Goal: Task Accomplishment & Management: Use online tool/utility

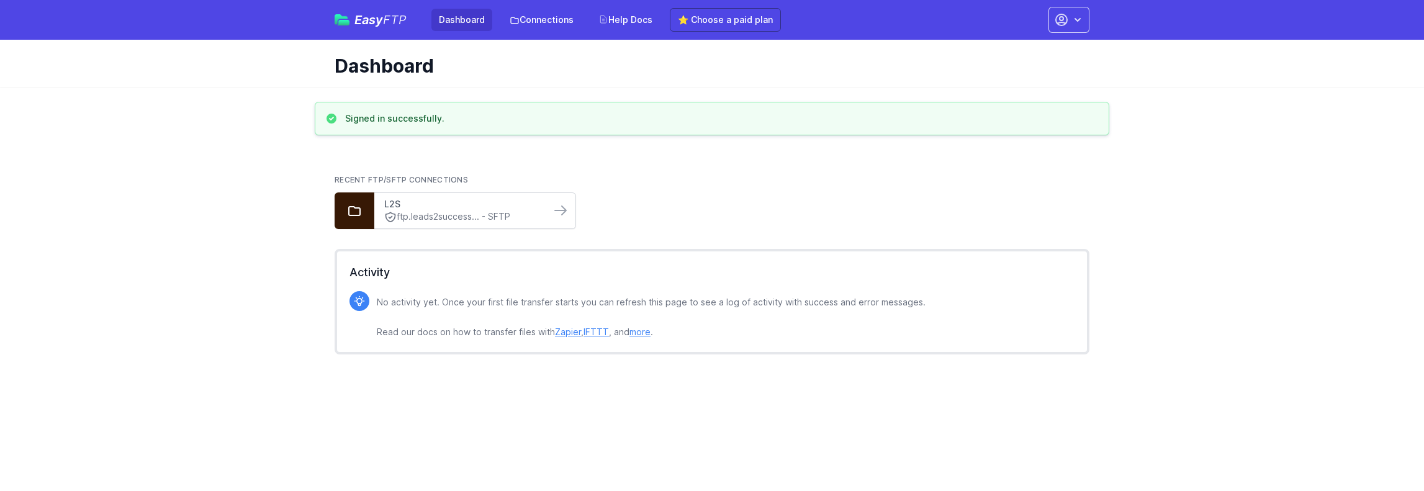
click at [526, 204] on link "L2S" at bounding box center [462, 204] width 156 height 12
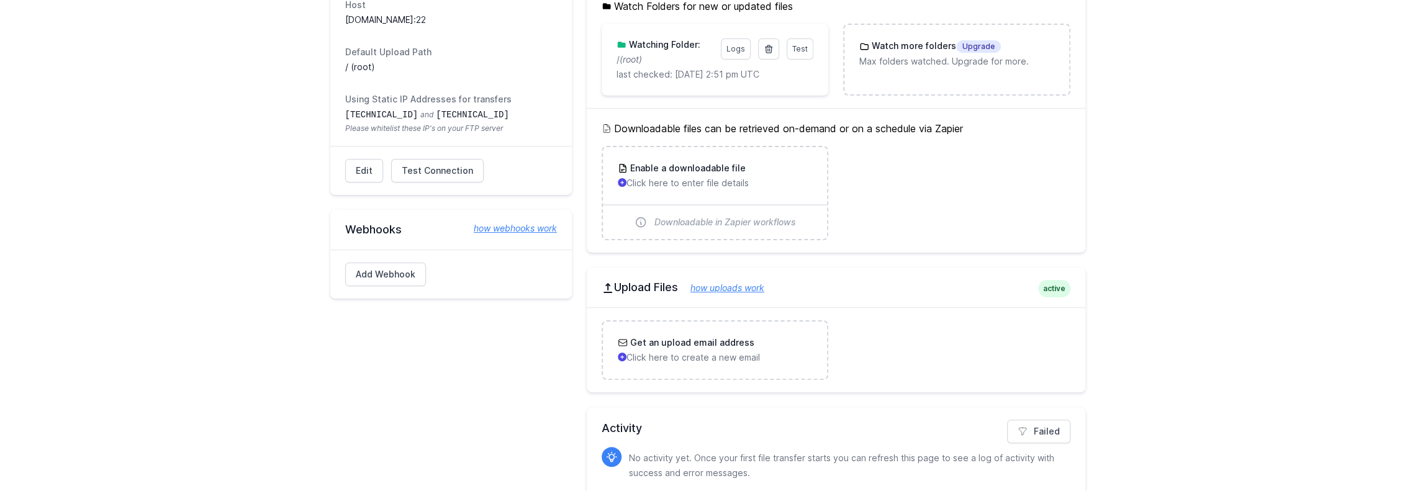
scroll to position [186, 0]
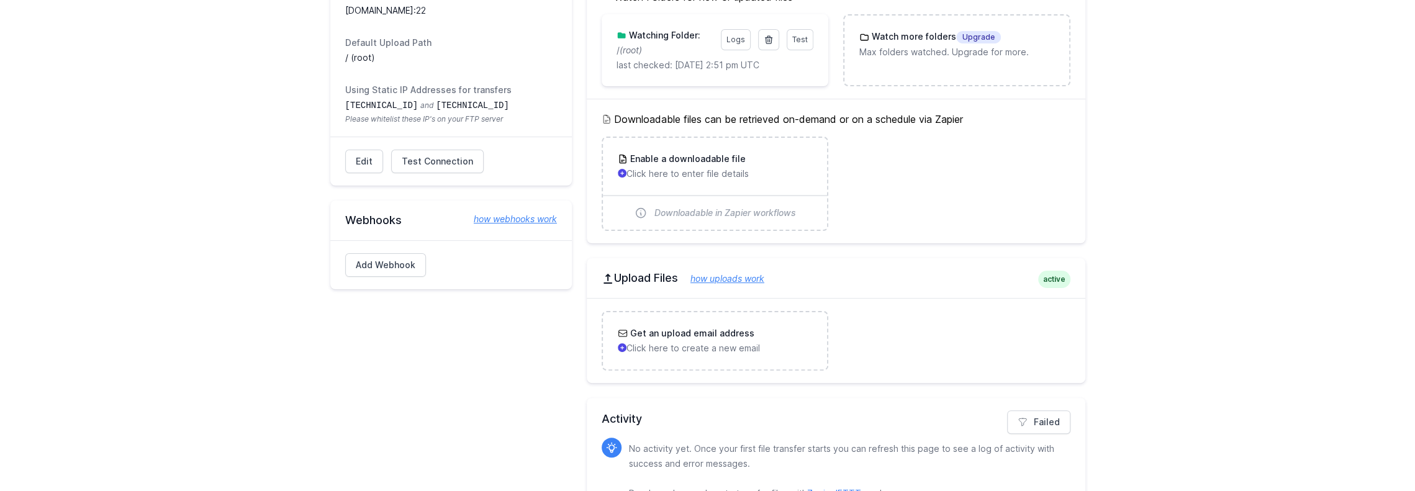
click at [711, 279] on link "how uploads work" at bounding box center [721, 278] width 86 height 11
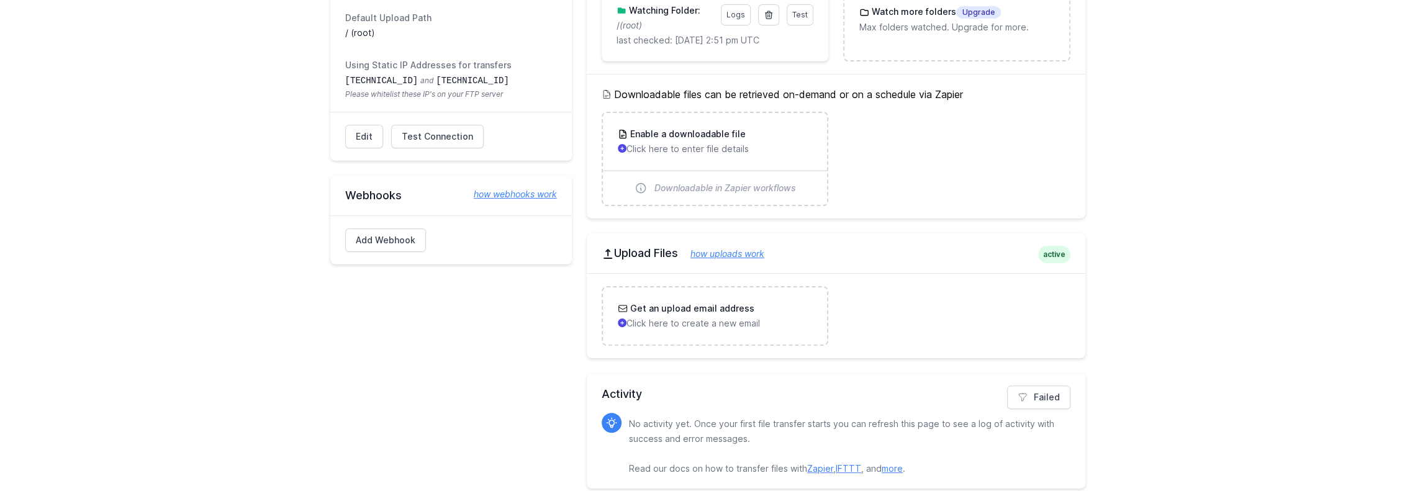
scroll to position [222, 0]
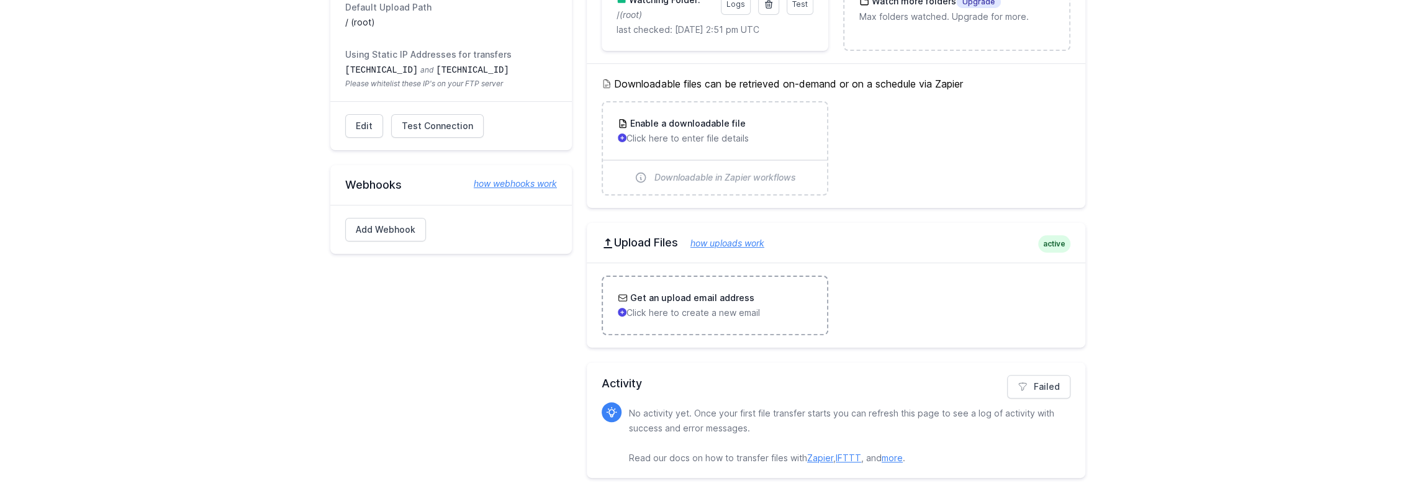
click at [708, 312] on p "Click here to create a new email" at bounding box center [715, 313] width 194 height 12
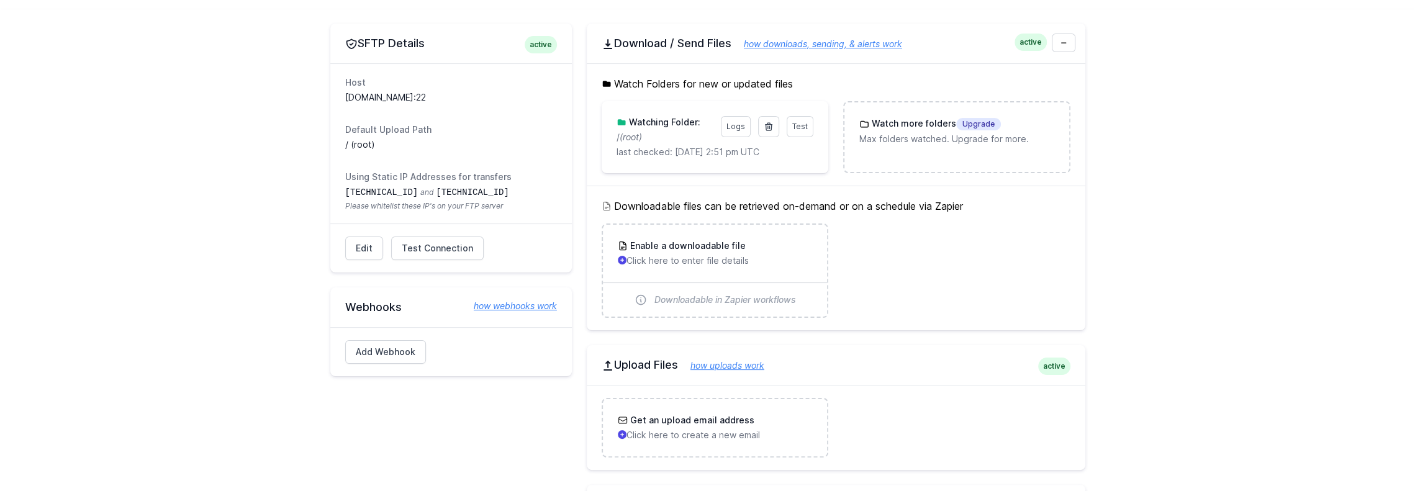
scroll to position [97, 0]
click at [695, 253] on h3 "Enable a downloadable file" at bounding box center [687, 247] width 118 height 12
click at [808, 130] on link "Test" at bounding box center [799, 128] width 27 height 21
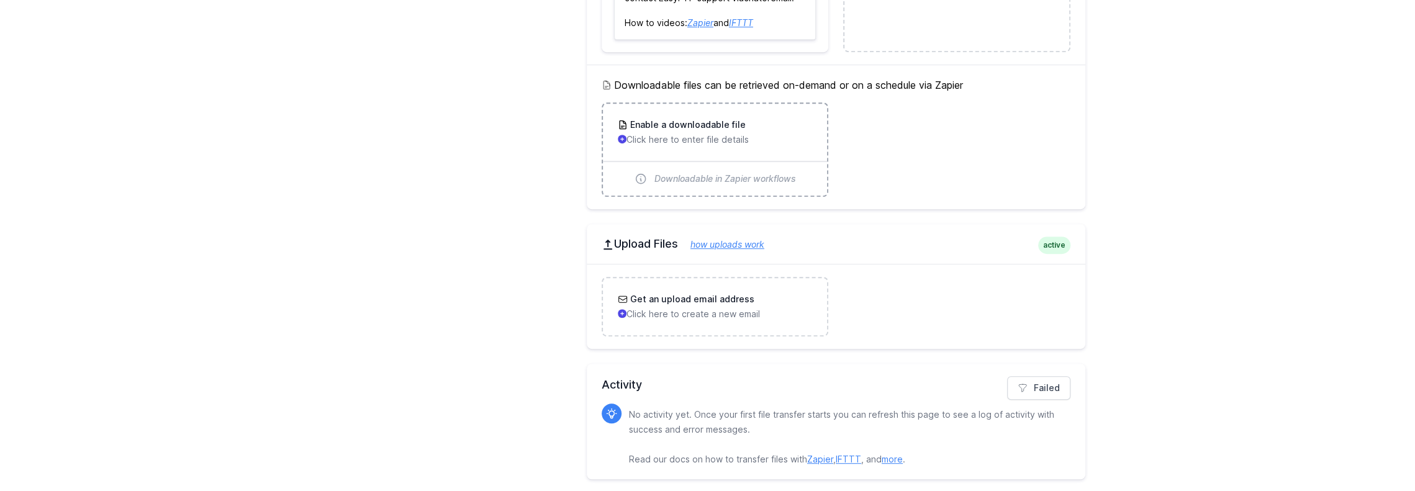
scroll to position [498, 0]
